Goal: Book appointment/travel/reservation

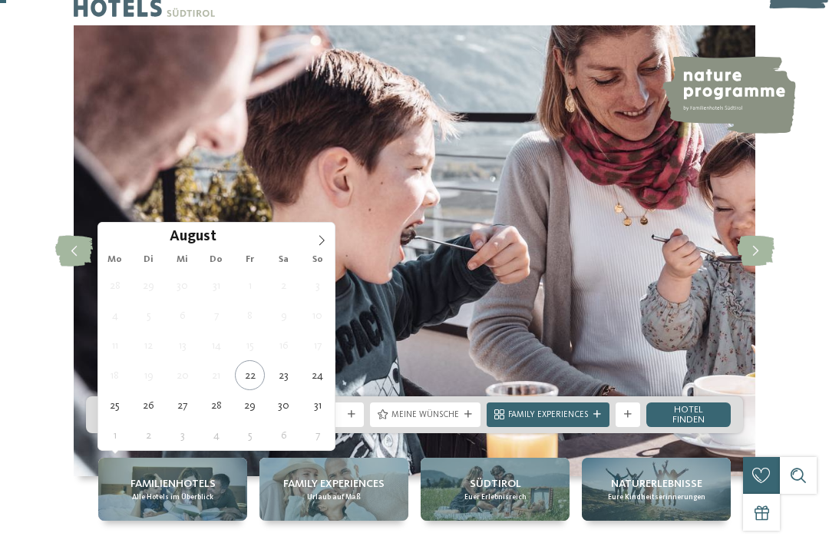
click at [318, 246] on icon at bounding box center [321, 240] width 11 height 11
click at [326, 240] on icon at bounding box center [321, 240] width 11 height 11
type div "[DATE]"
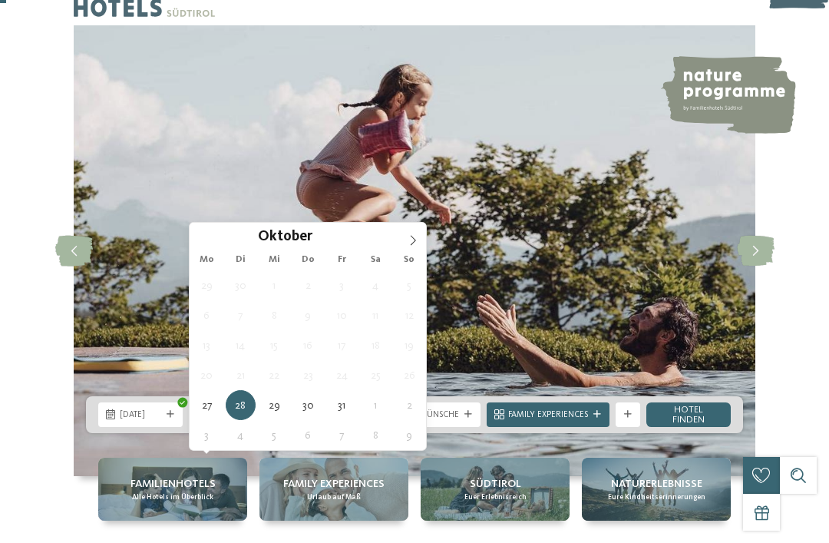
type div "[DATE]"
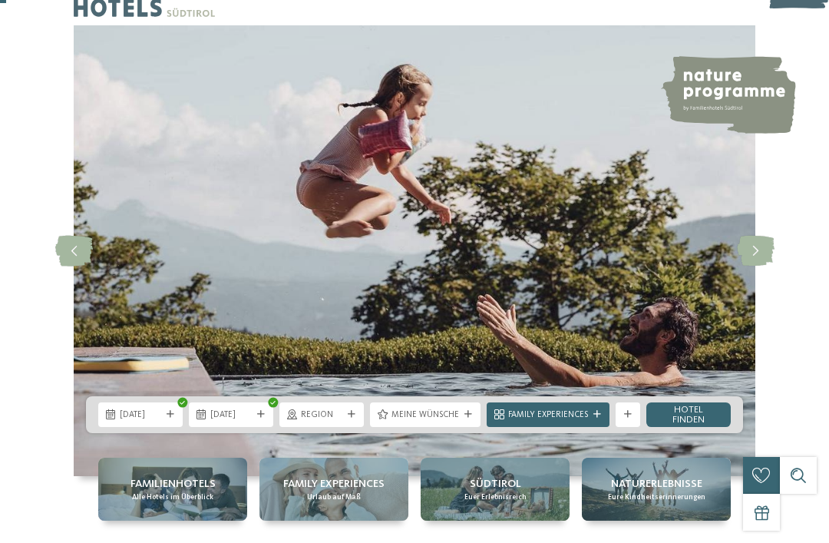
click at [695, 427] on link "Hotel finden" at bounding box center [688, 414] width 84 height 25
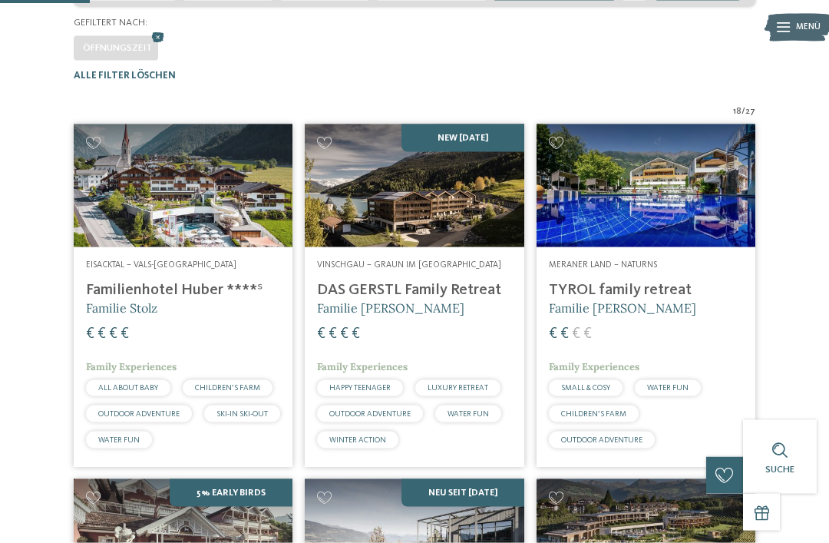
scroll to position [317, 0]
click at [190, 223] on img at bounding box center [183, 185] width 219 height 123
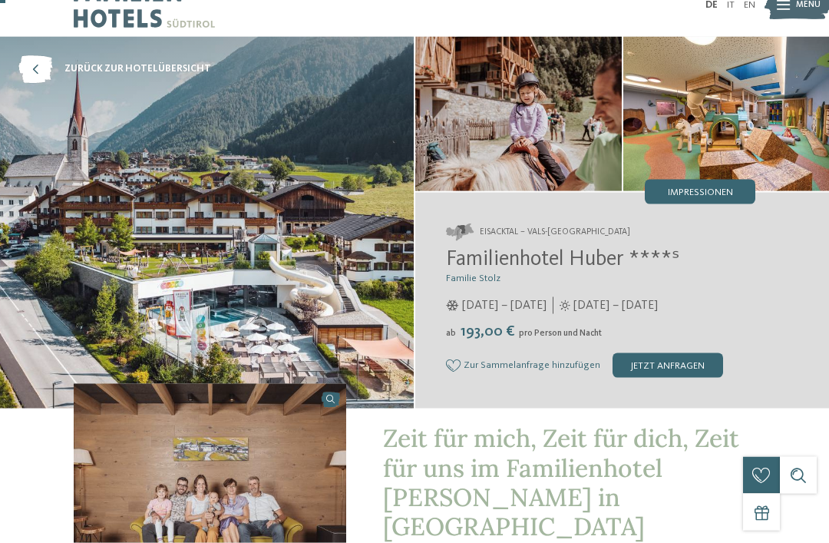
scroll to position [19, 0]
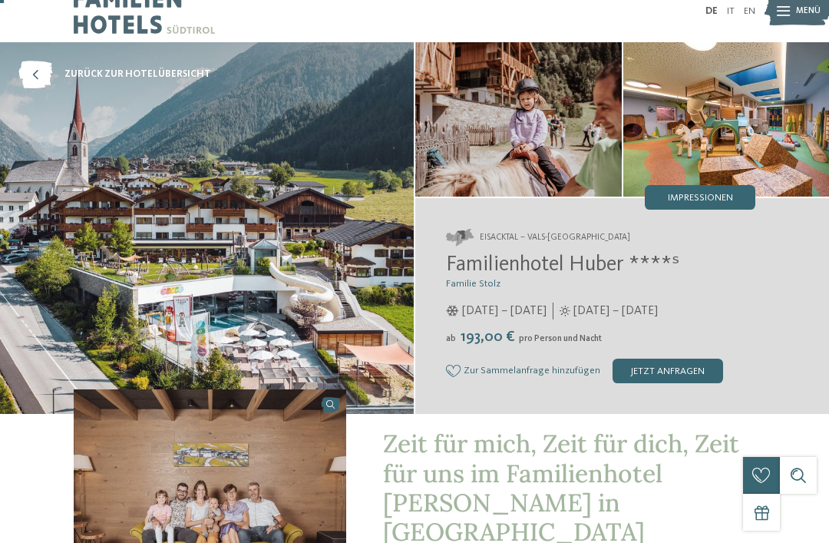
click at [712, 201] on span "Impressionen" at bounding box center [700, 198] width 65 height 10
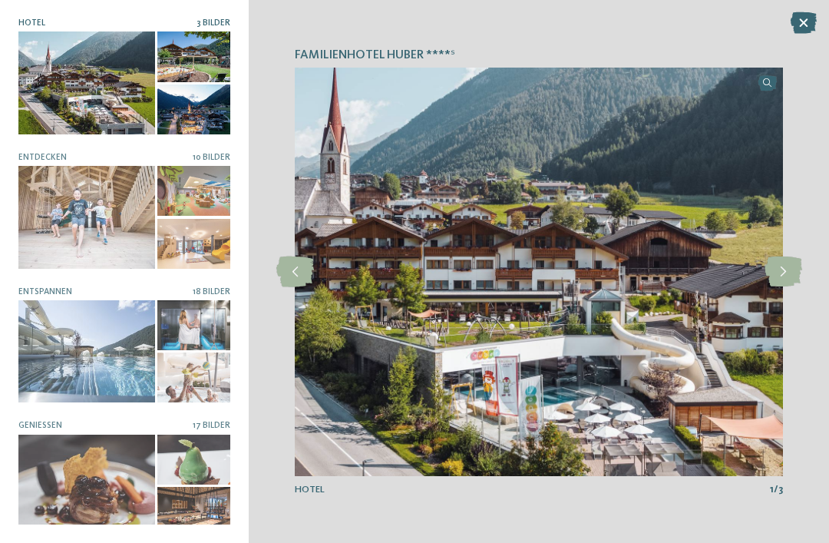
click at [85, 220] on div at bounding box center [86, 217] width 137 height 102
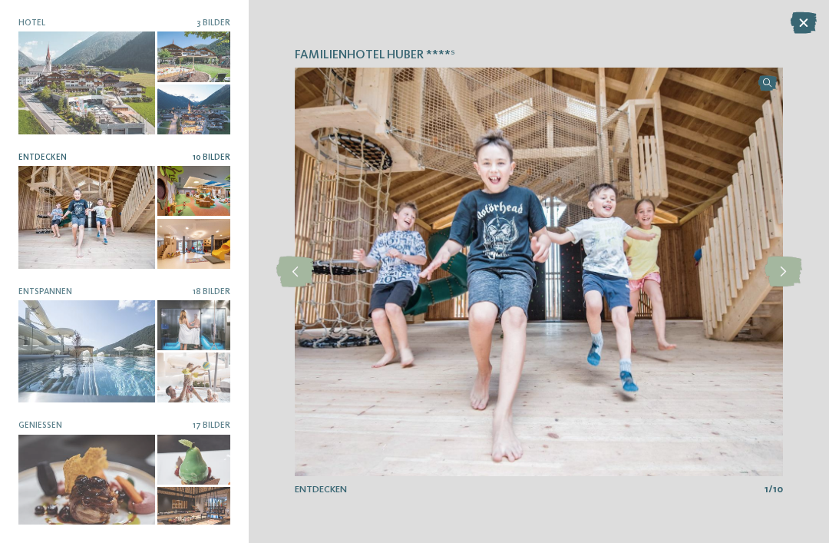
click at [784, 287] on icon at bounding box center [783, 271] width 38 height 31
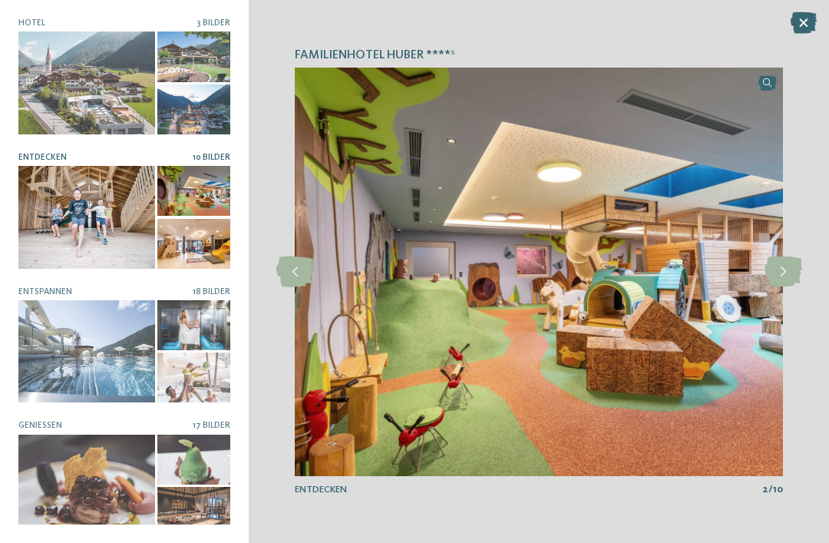
click at [787, 287] on icon at bounding box center [783, 271] width 38 height 31
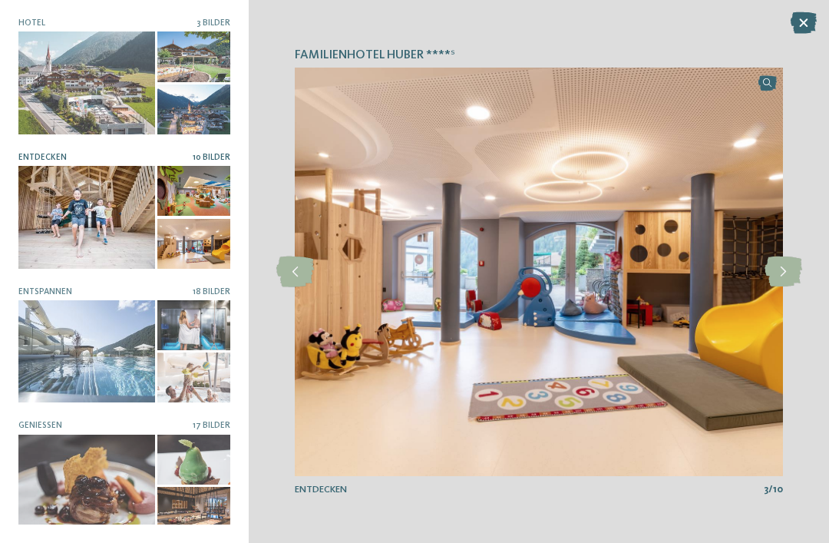
click at [791, 287] on icon at bounding box center [783, 271] width 38 height 31
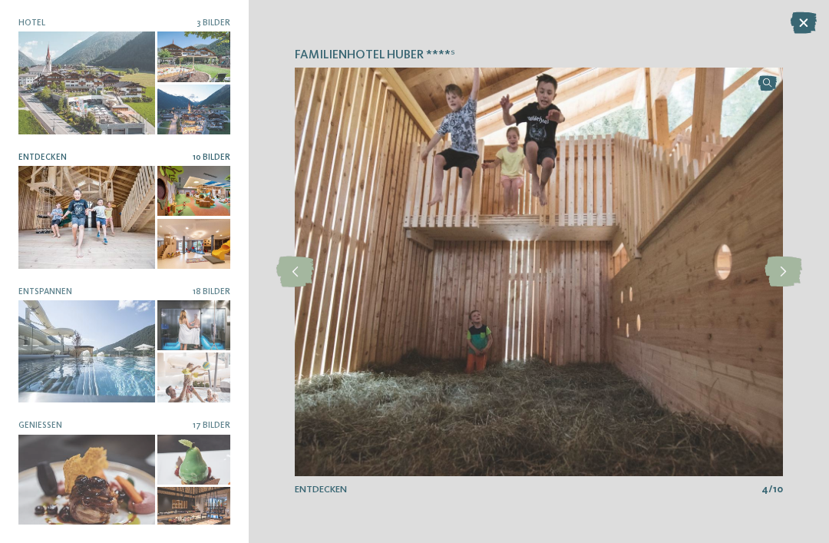
click at [787, 287] on icon at bounding box center [783, 271] width 38 height 31
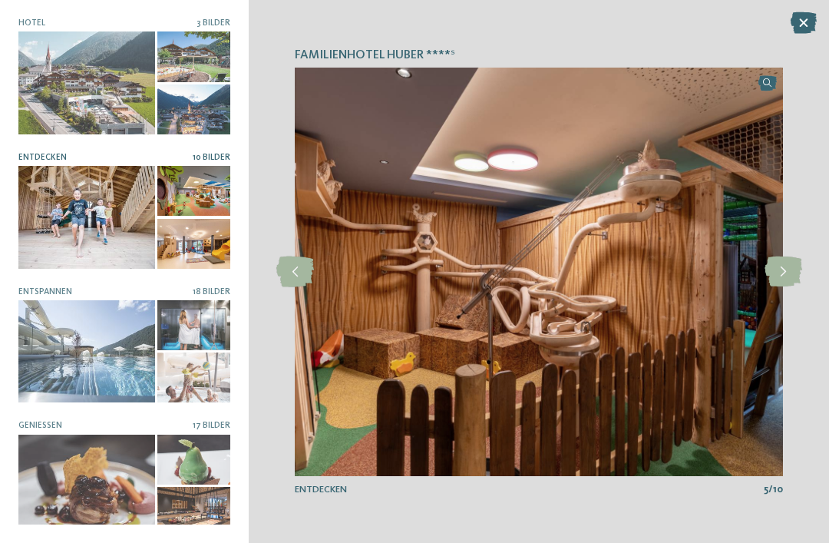
click at [792, 287] on icon at bounding box center [783, 271] width 38 height 31
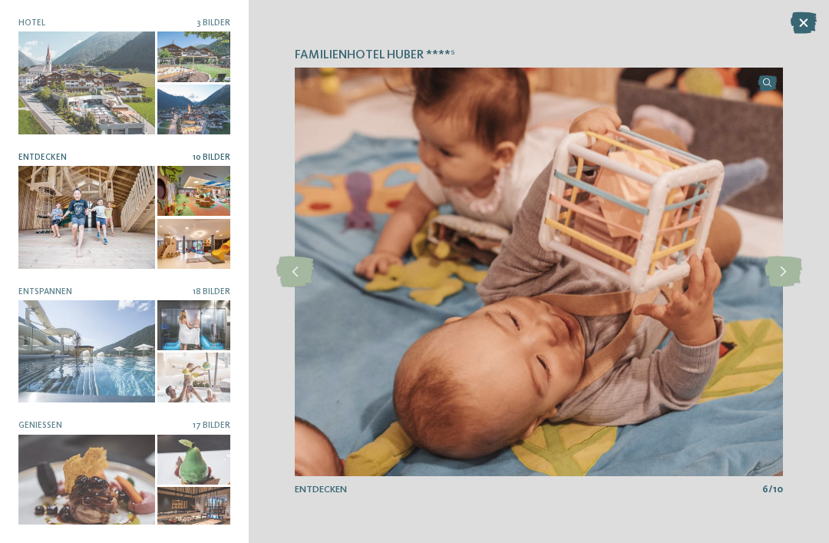
click at [791, 287] on icon at bounding box center [783, 271] width 38 height 31
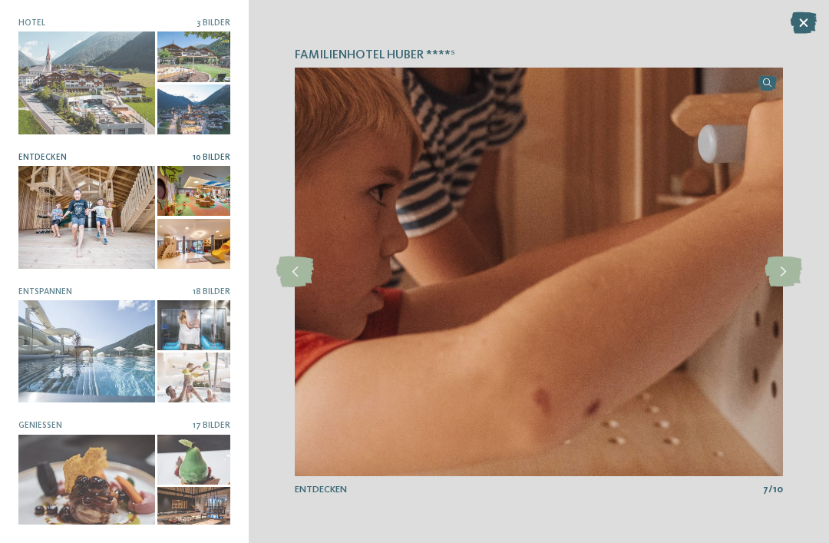
click at [791, 287] on icon at bounding box center [783, 271] width 38 height 31
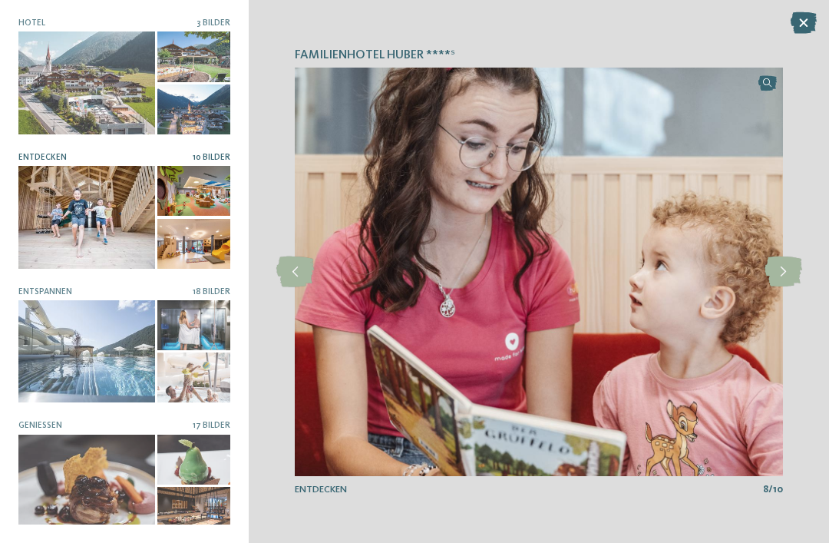
click at [789, 287] on icon at bounding box center [783, 271] width 38 height 31
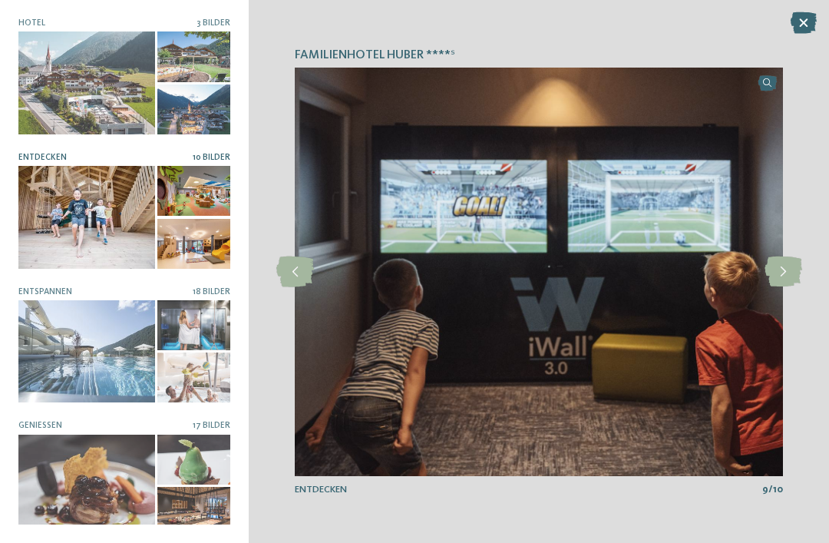
click at [783, 289] on div at bounding box center [783, 272] width 34 height 34
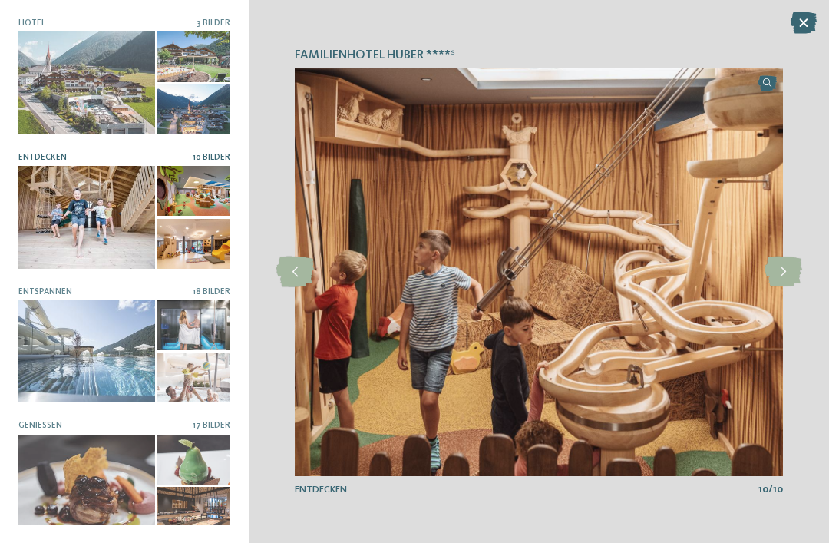
click at [782, 314] on img at bounding box center [539, 272] width 488 height 408
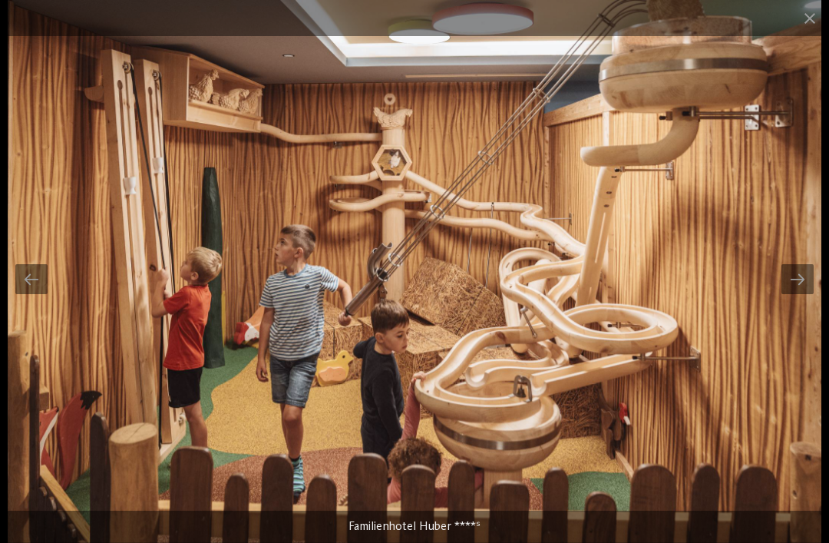
click at [806, 21] on span at bounding box center [810, 18] width 38 height 36
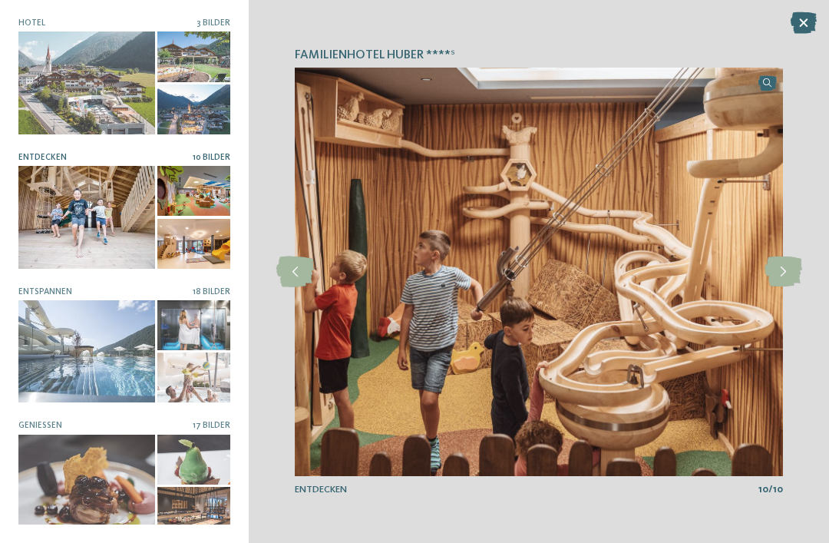
click at [104, 360] on div at bounding box center [86, 351] width 137 height 102
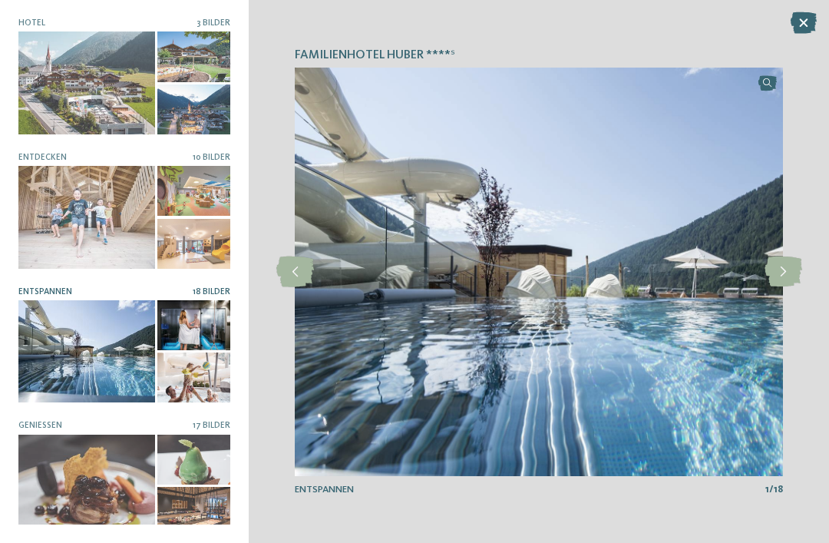
click at [789, 287] on icon at bounding box center [783, 271] width 38 height 31
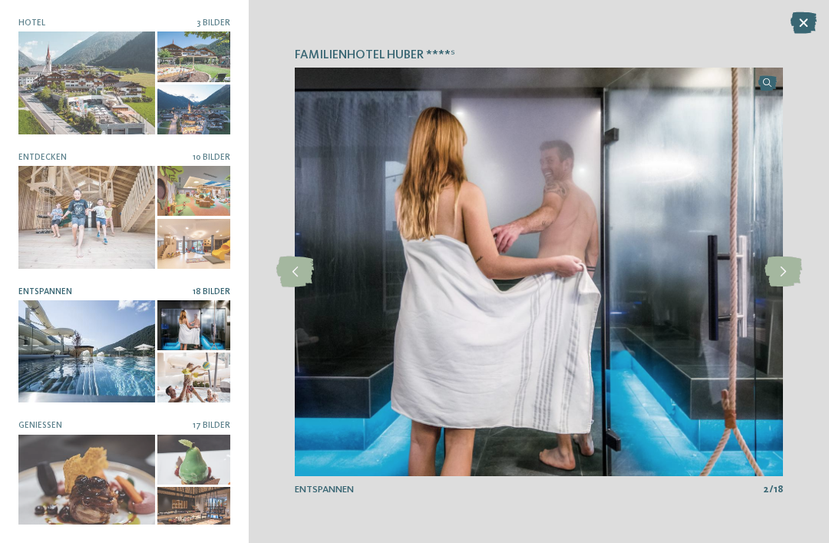
click at [795, 287] on icon at bounding box center [783, 271] width 38 height 31
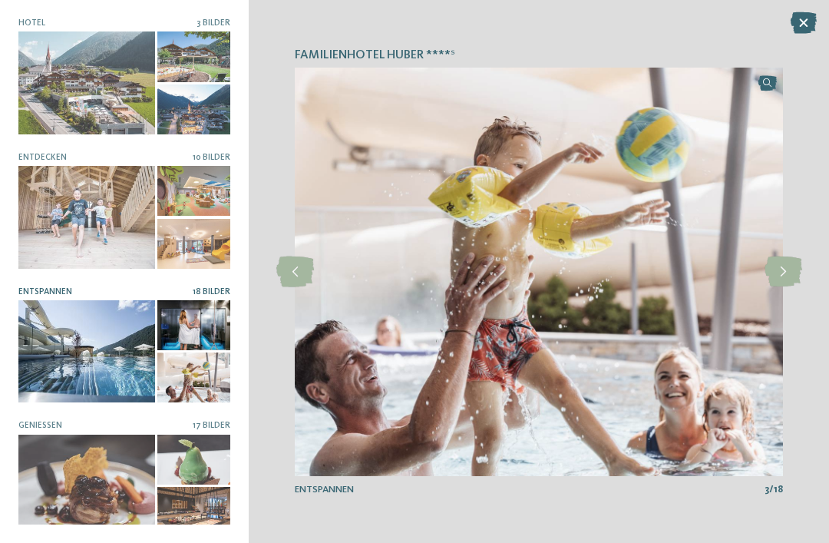
click at [789, 287] on icon at bounding box center [783, 271] width 38 height 31
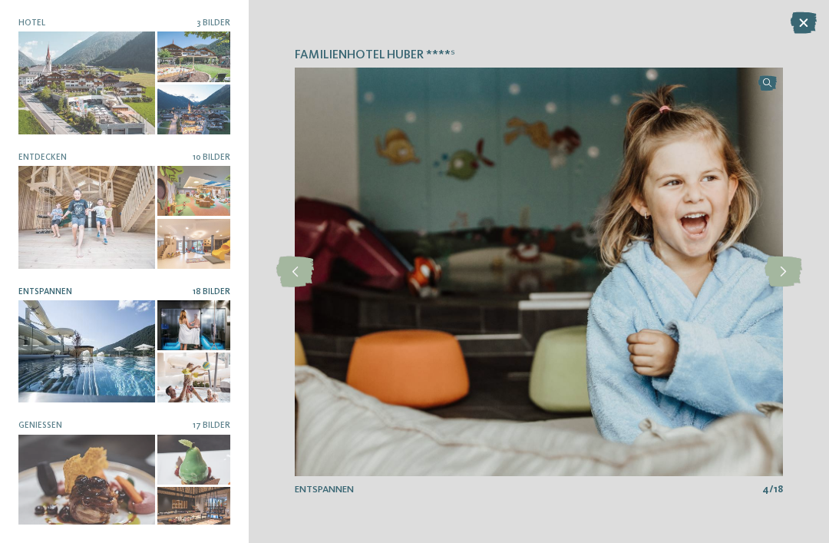
click at [791, 287] on icon at bounding box center [783, 271] width 38 height 31
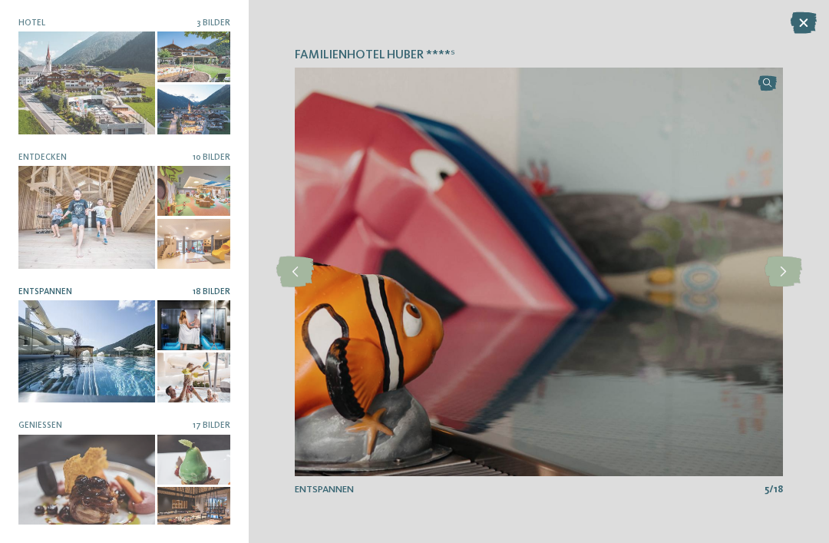
click at [793, 287] on icon at bounding box center [783, 271] width 38 height 31
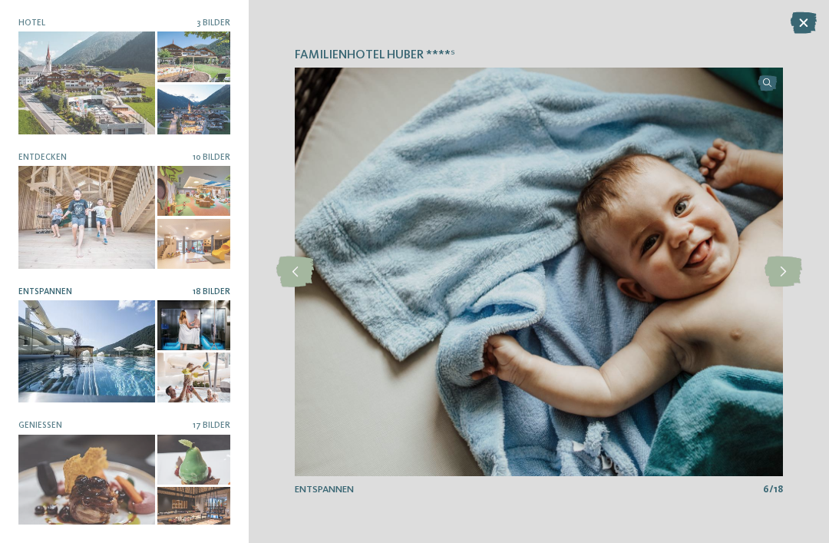
click at [793, 287] on icon at bounding box center [783, 271] width 38 height 31
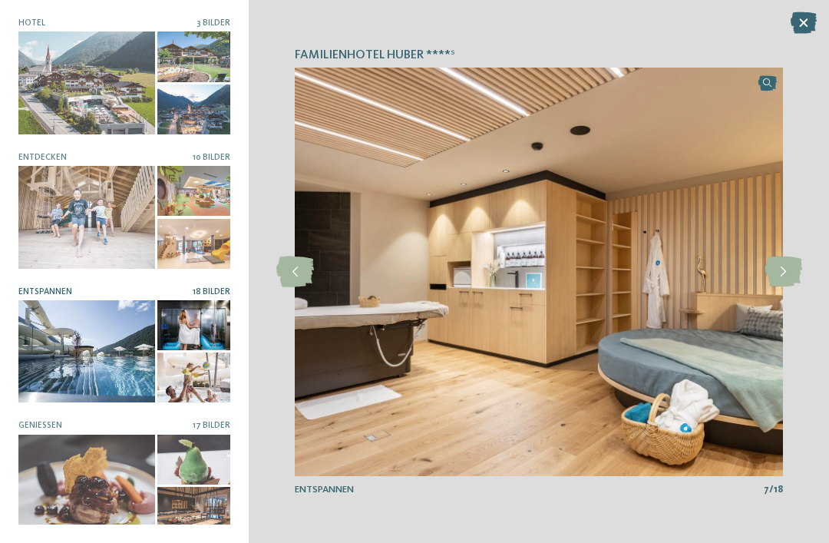
click at [794, 287] on icon at bounding box center [783, 271] width 38 height 31
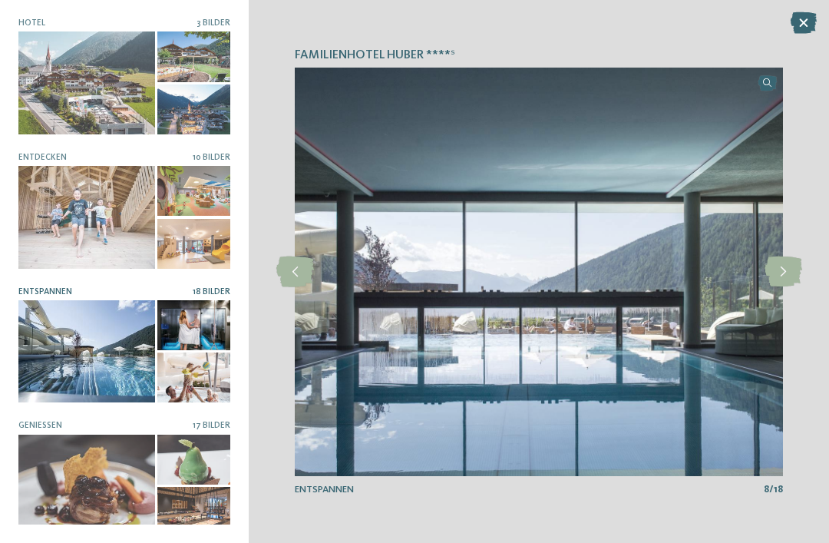
click at [795, 287] on icon at bounding box center [783, 271] width 38 height 31
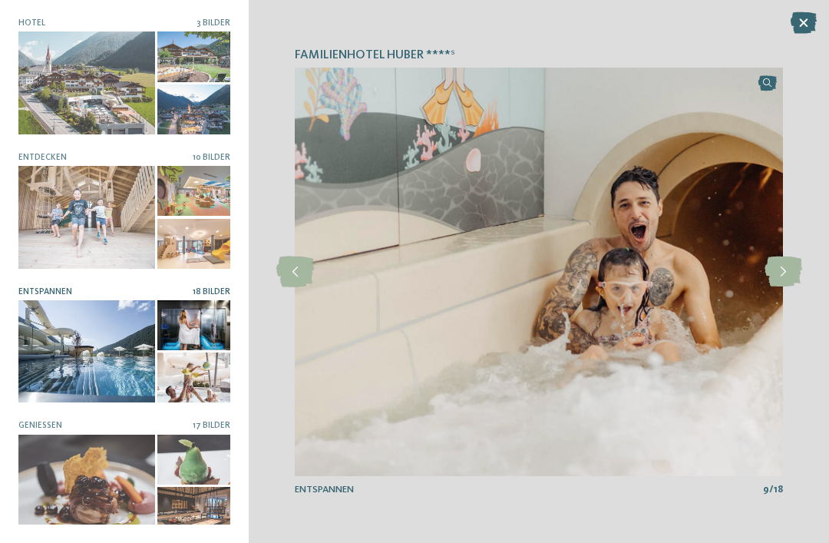
click at [795, 287] on icon at bounding box center [783, 271] width 38 height 31
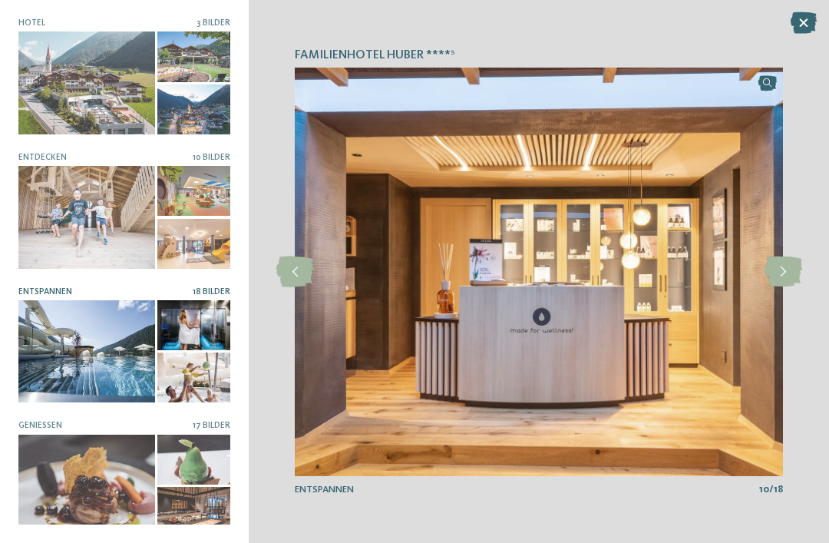
click at [791, 287] on icon at bounding box center [783, 271] width 38 height 31
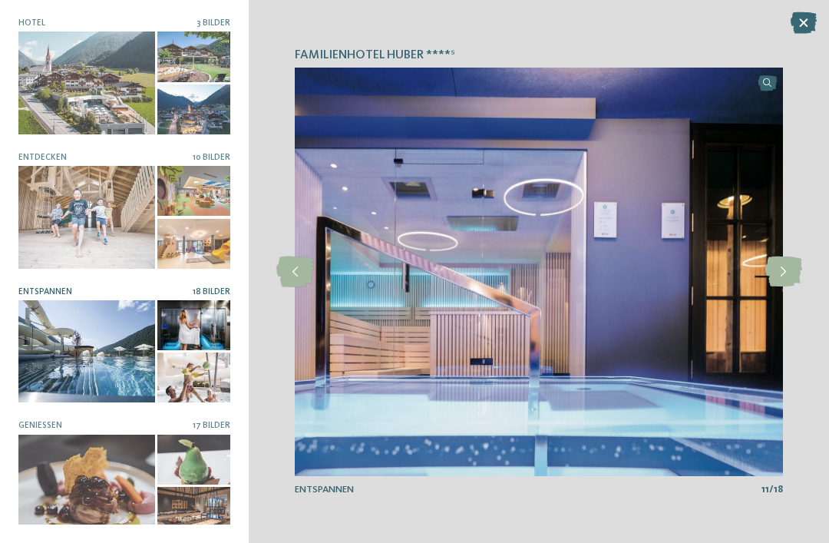
click at [789, 287] on icon at bounding box center [783, 271] width 38 height 31
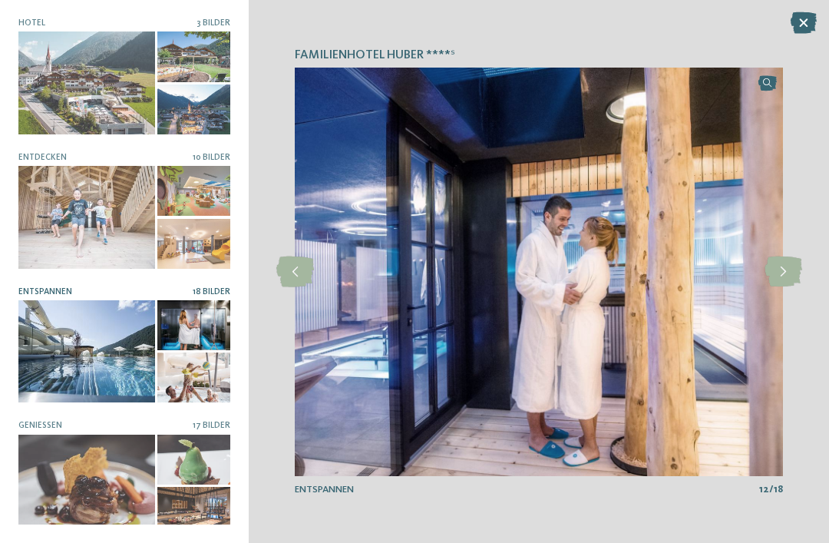
click at [788, 287] on icon at bounding box center [783, 271] width 38 height 31
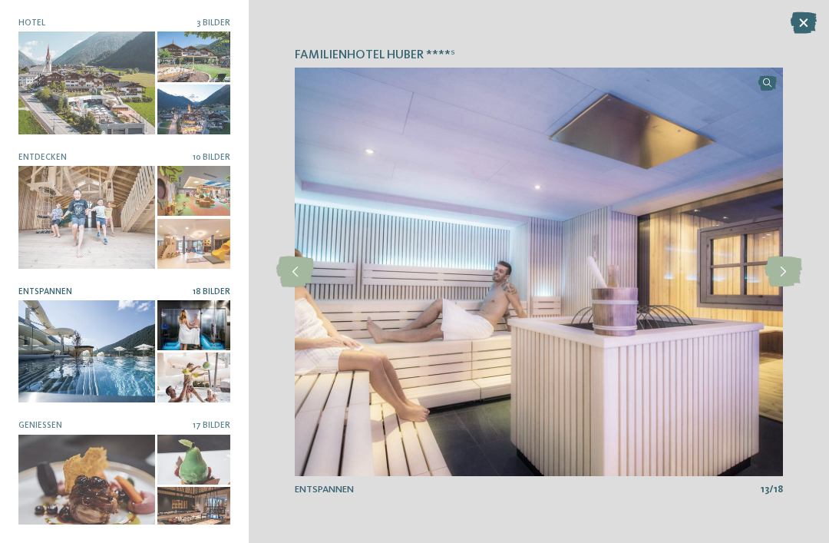
click at [788, 287] on icon at bounding box center [783, 271] width 38 height 31
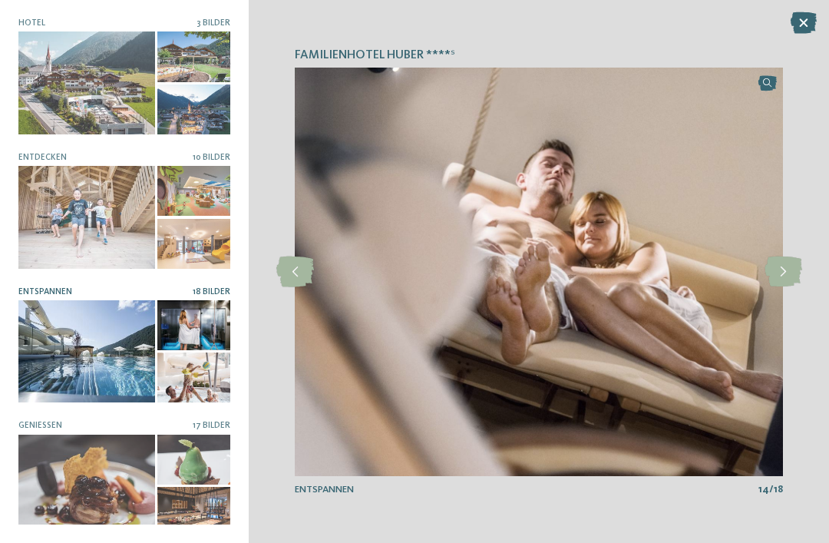
click at [805, 24] on icon at bounding box center [804, 22] width 26 height 21
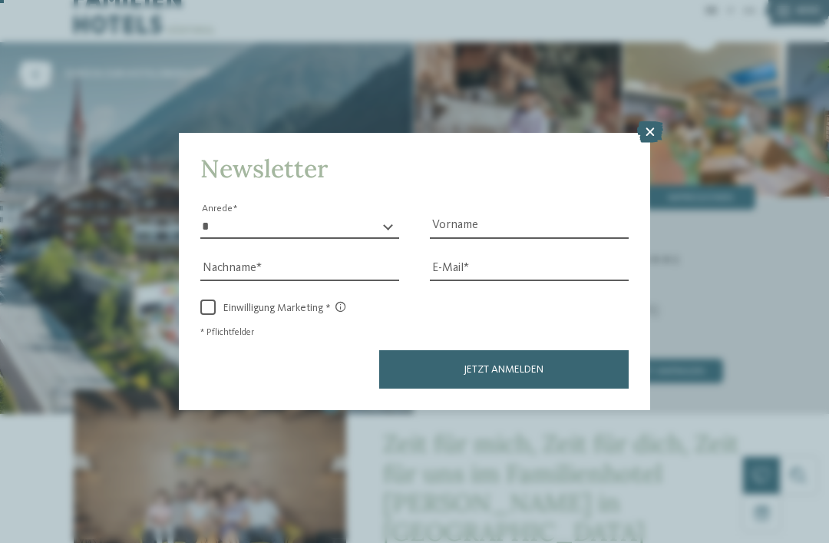
click at [645, 121] on icon at bounding box center [650, 131] width 26 height 21
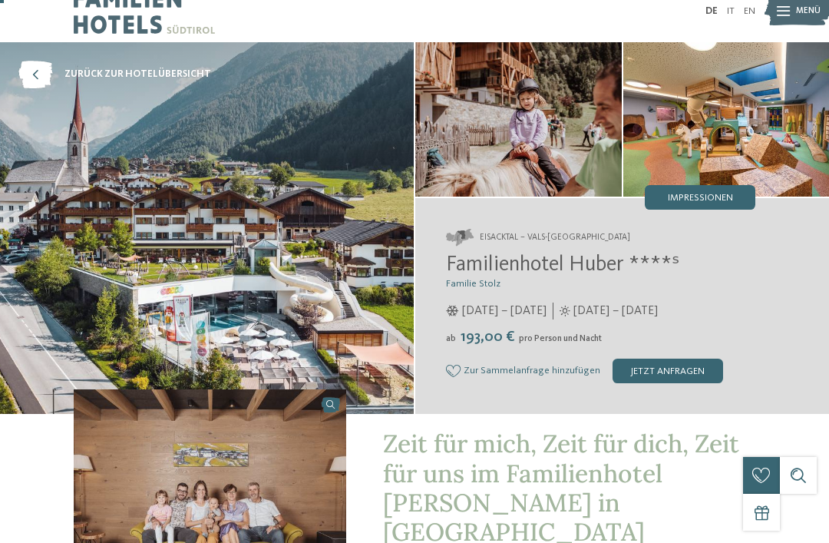
scroll to position [0, 0]
